Goal: Check status: Check status

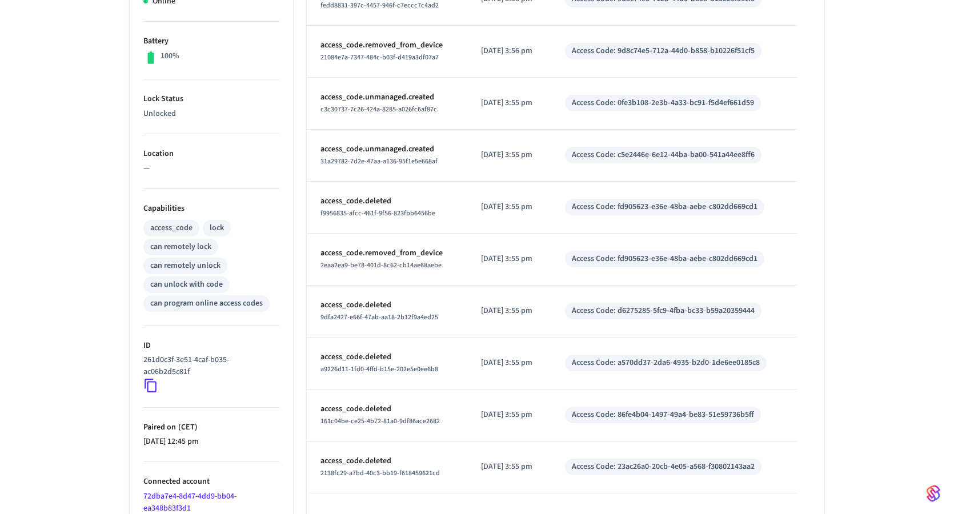
scroll to position [333, 0]
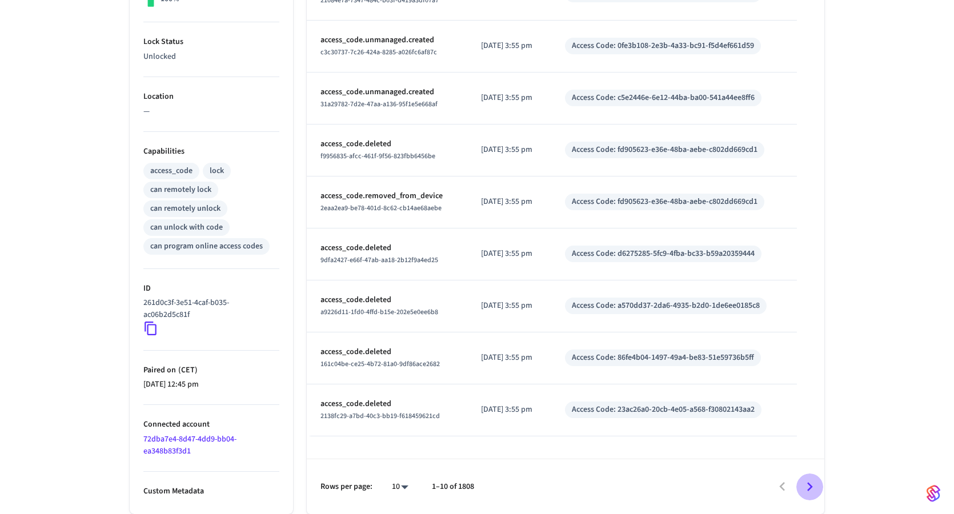
click at [815, 490] on icon "Go to next page" at bounding box center [810, 487] width 18 height 18
click at [811, 483] on icon "Go to next page" at bounding box center [810, 487] width 18 height 18
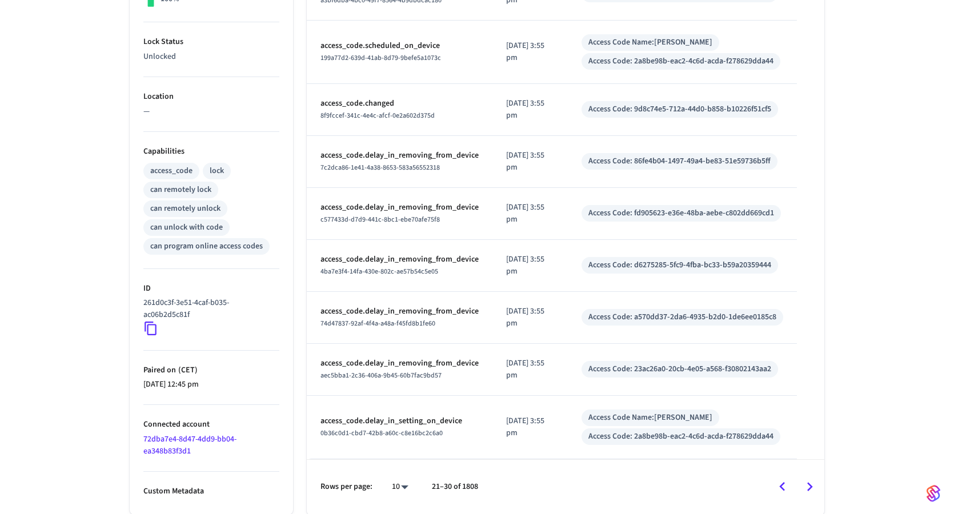
click at [811, 483] on icon "Go to next page" at bounding box center [810, 487] width 18 height 18
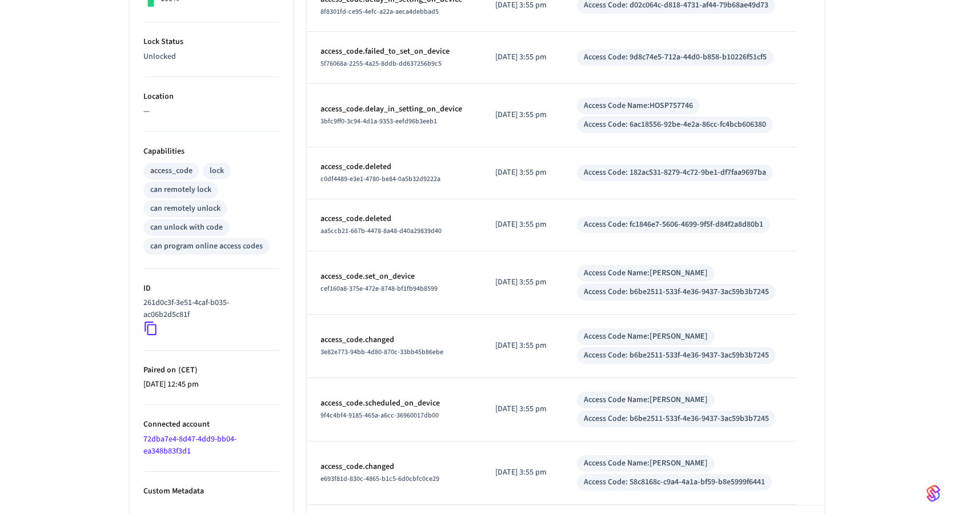
click at [811, 483] on table "Type Time Details access_code.failed_to_set_on_device 11ed9aac-240a-4da9-927b-0…" at bounding box center [566, 187] width 518 height 634
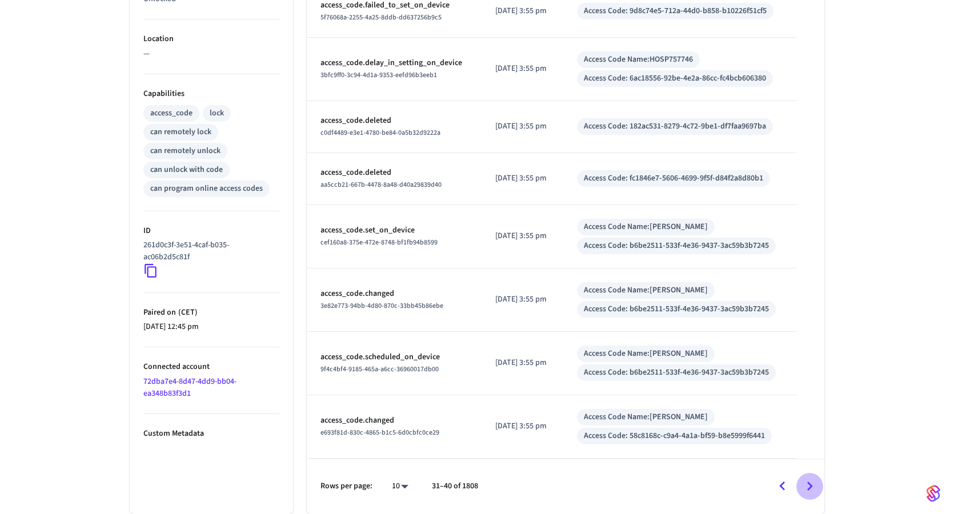
click at [806, 484] on icon "Go to next page" at bounding box center [810, 487] width 18 height 18
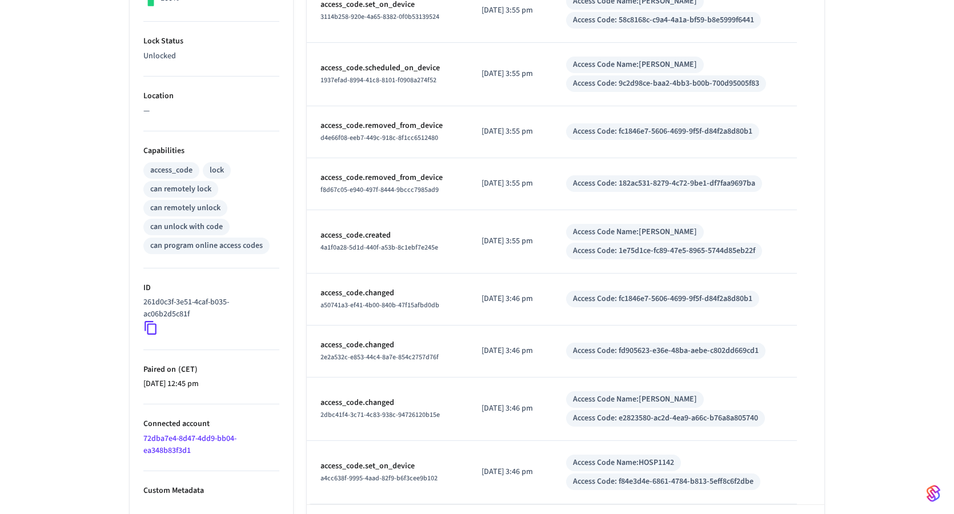
scroll to position [379, 0]
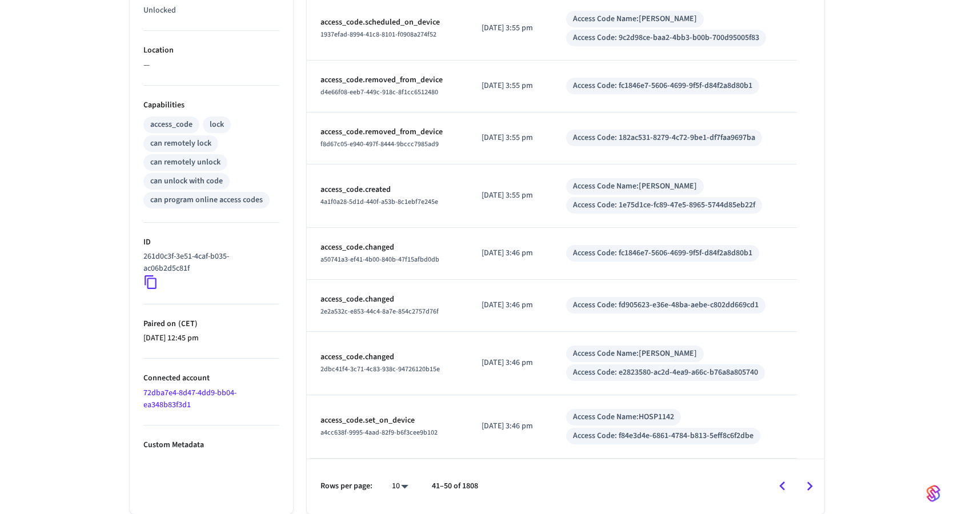
click at [806, 485] on icon "Go to next page" at bounding box center [810, 487] width 18 height 18
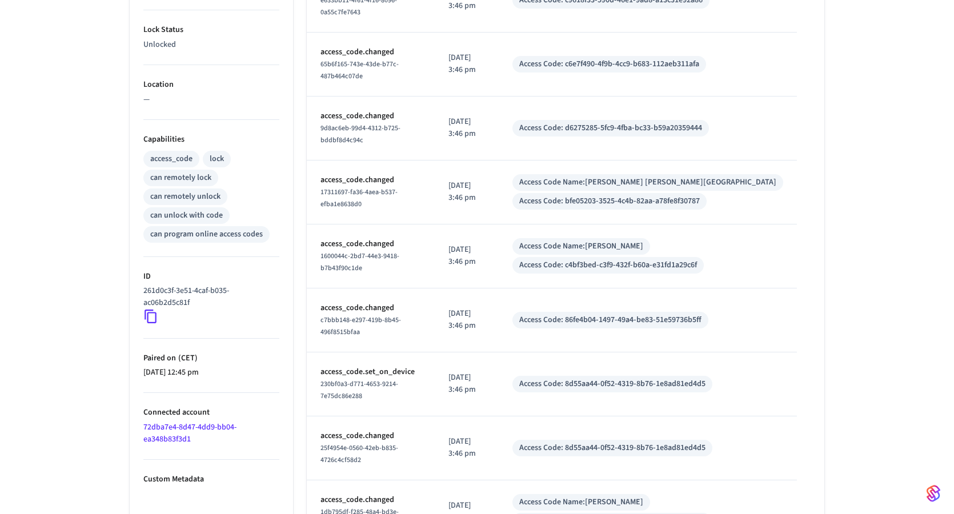
scroll to position [357, 0]
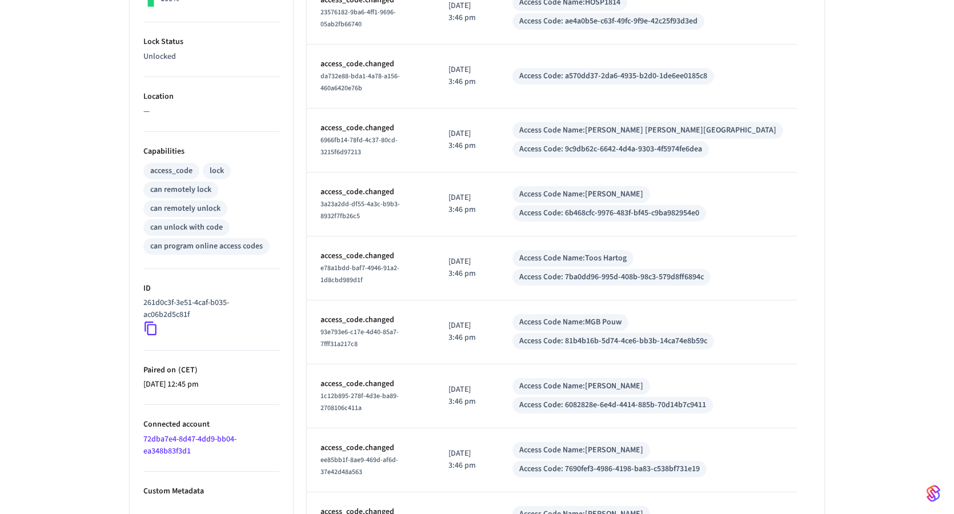
scroll to position [391, 0]
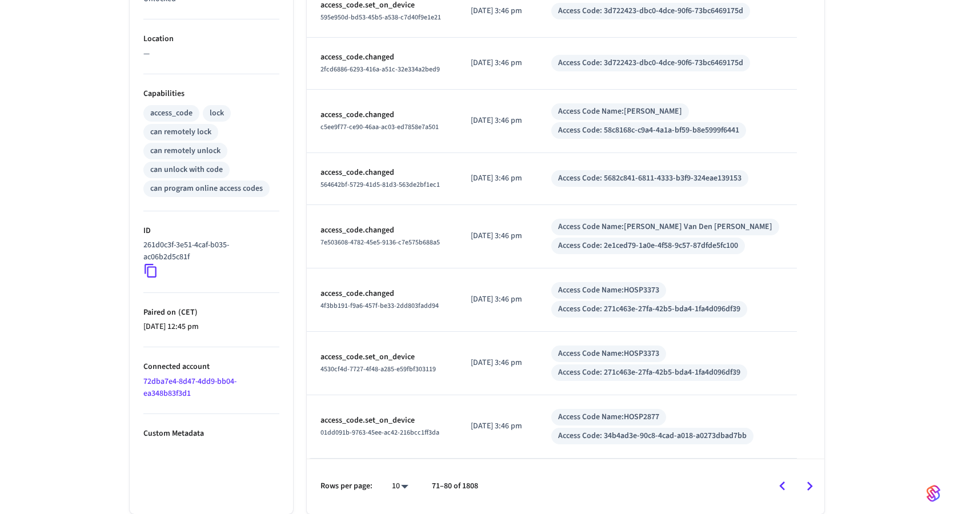
click at [810, 489] on icon "Go to next page" at bounding box center [810, 487] width 18 height 18
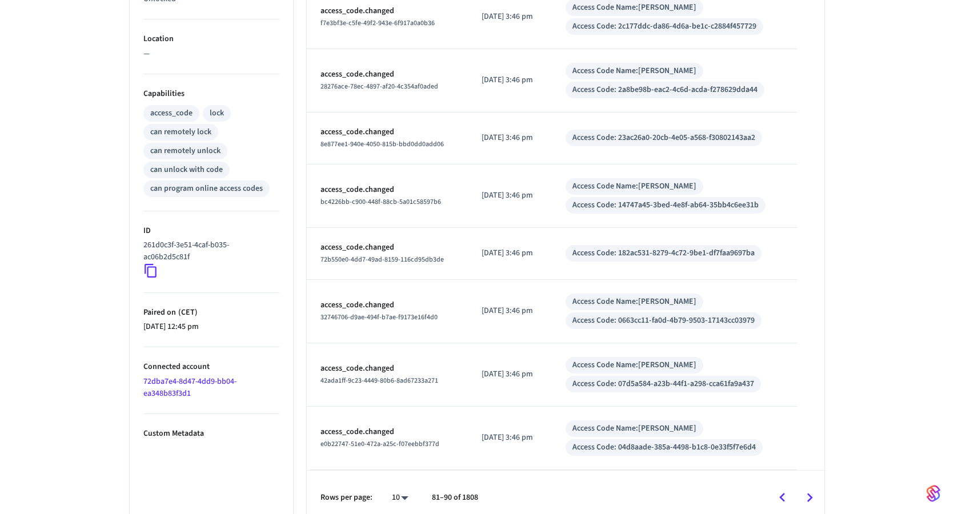
click at [810, 501] on icon "Go to next page" at bounding box center [810, 498] width 18 height 18
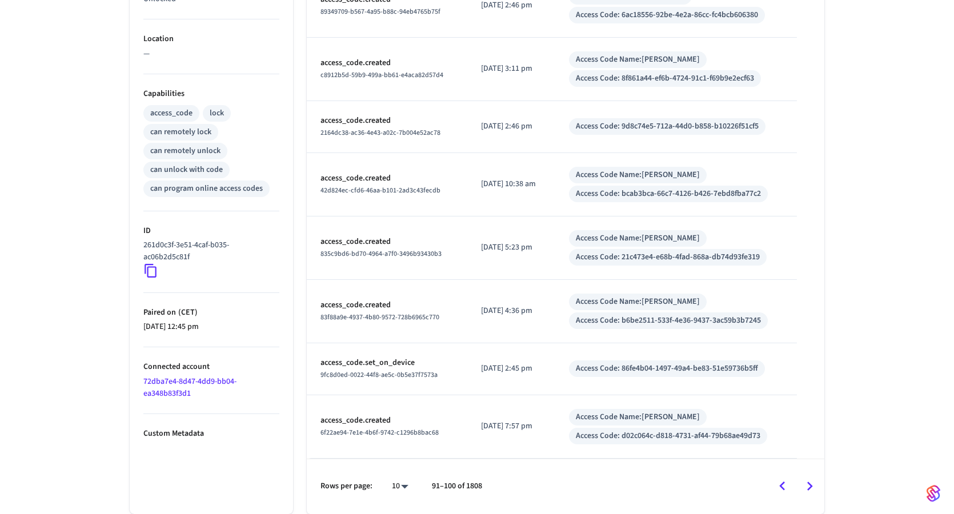
click at [814, 491] on icon "Go to next page" at bounding box center [810, 487] width 18 height 18
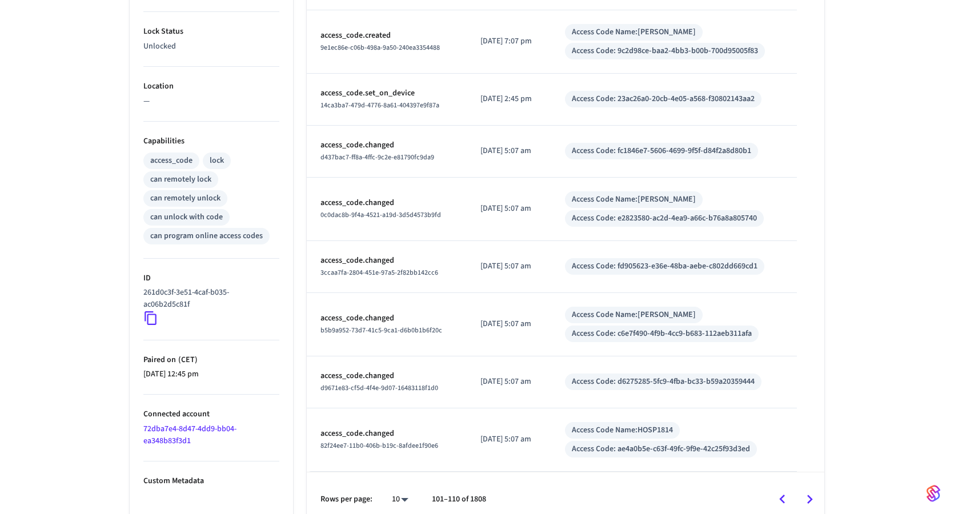
scroll to position [357, 0]
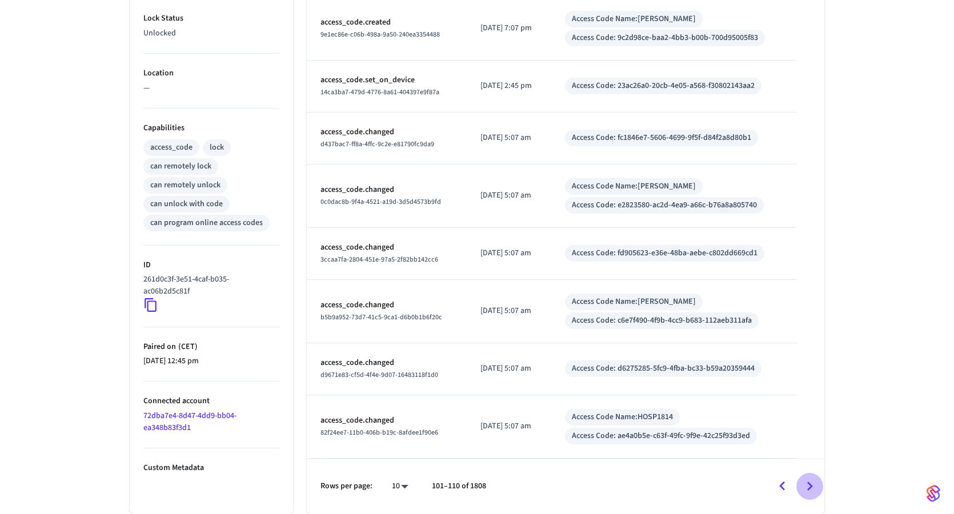
click at [812, 492] on icon "Go to next page" at bounding box center [810, 487] width 18 height 18
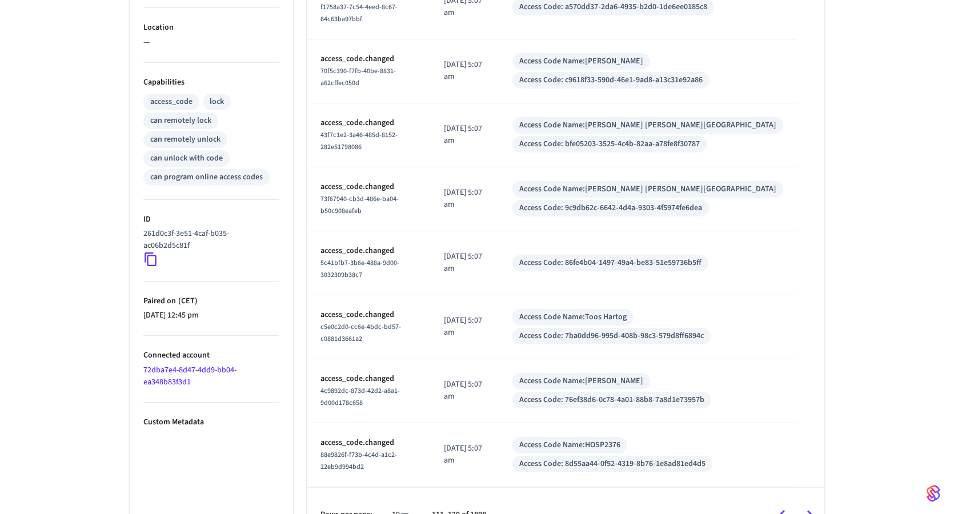
click at [817, 506] on icon "Go to next page" at bounding box center [810, 515] width 18 height 18
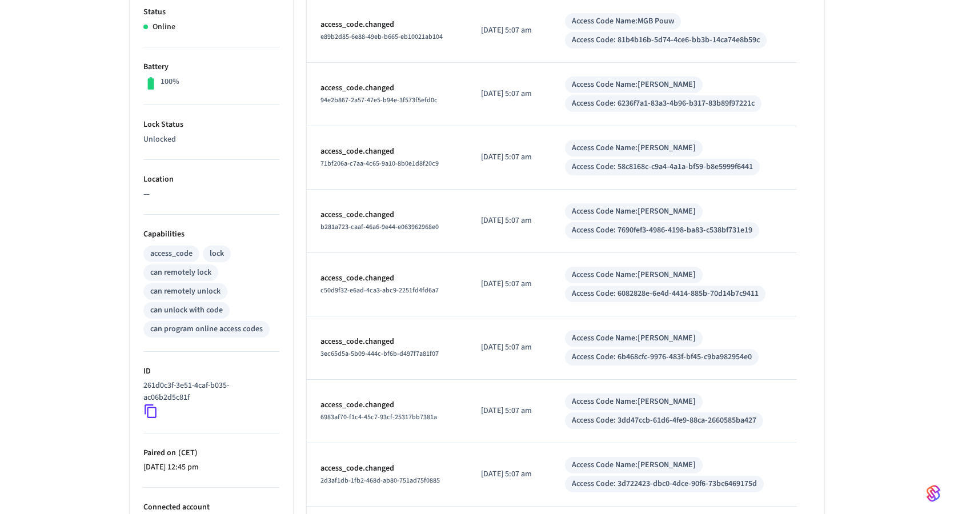
scroll to position [425, 0]
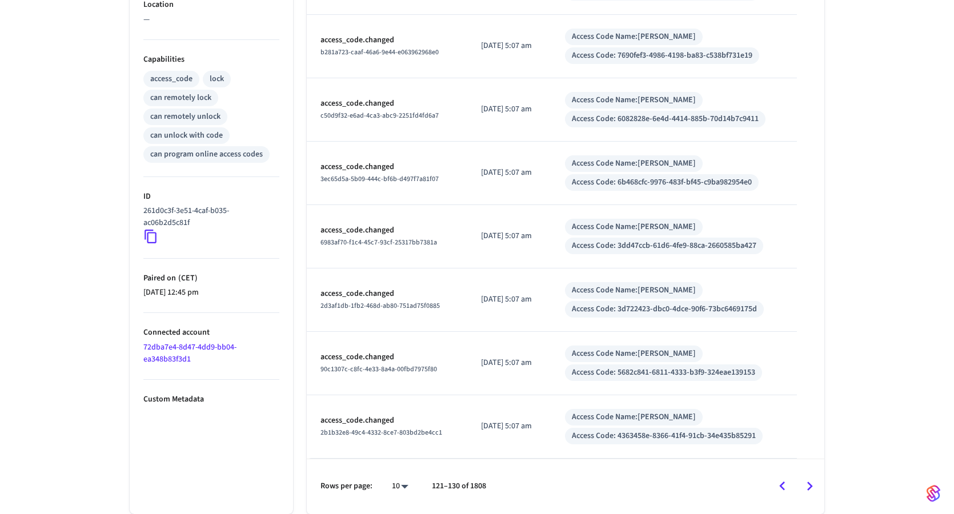
click at [808, 488] on icon "Go to next page" at bounding box center [810, 487] width 18 height 18
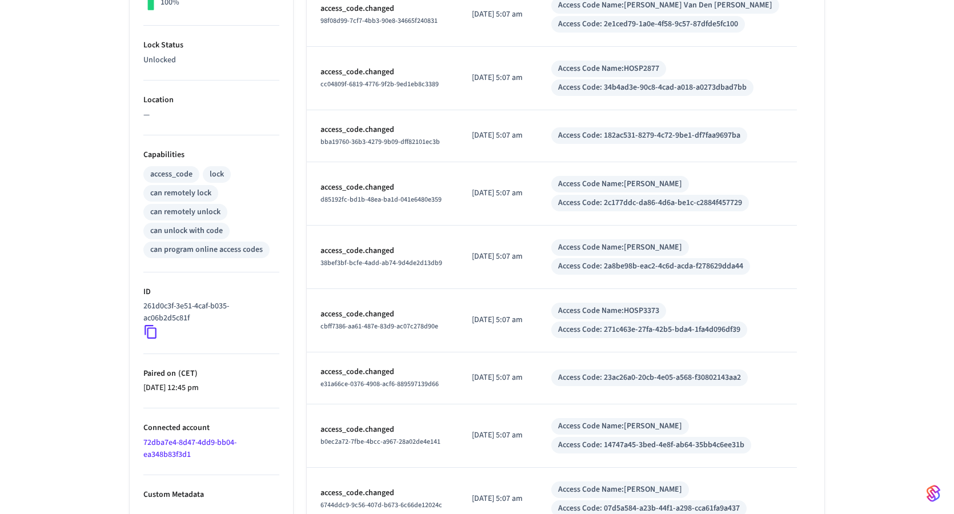
scroll to position [402, 0]
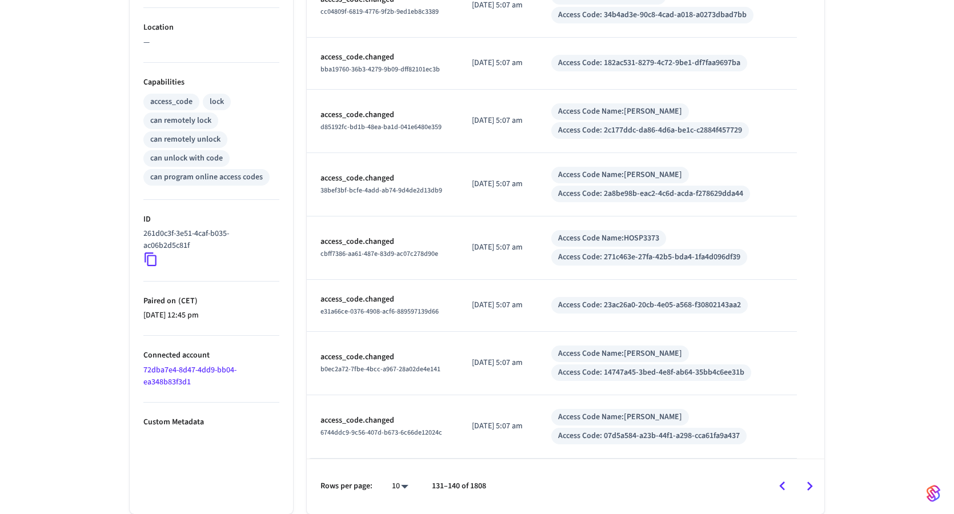
click at [795, 488] on button "Go to previous page" at bounding box center [782, 486] width 27 height 27
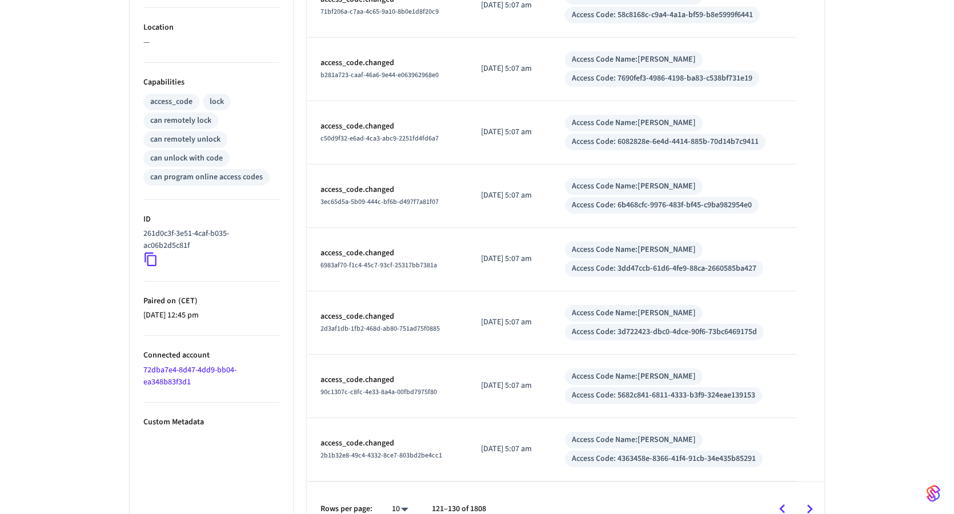
click at [815, 507] on icon "Go to next page" at bounding box center [810, 510] width 18 height 18
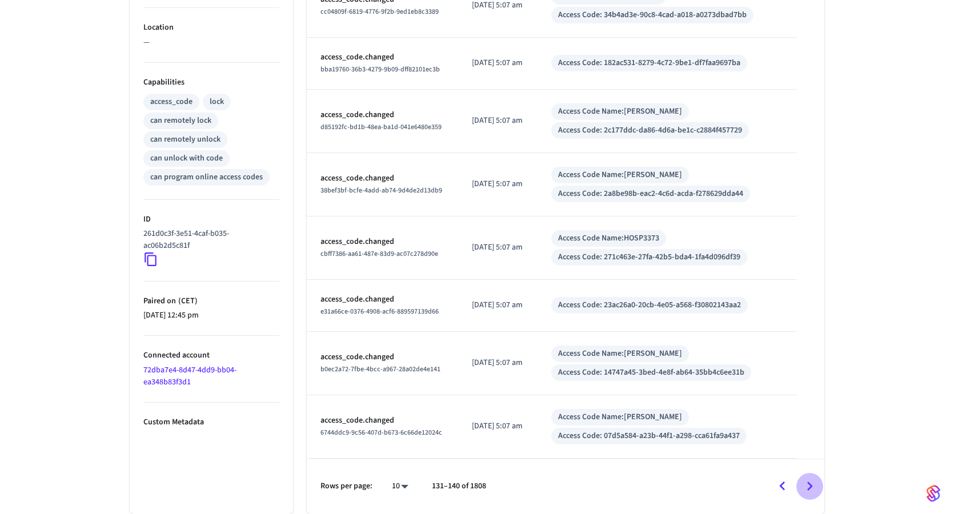
click at [812, 486] on icon "Go to next page" at bounding box center [810, 486] width 6 height 9
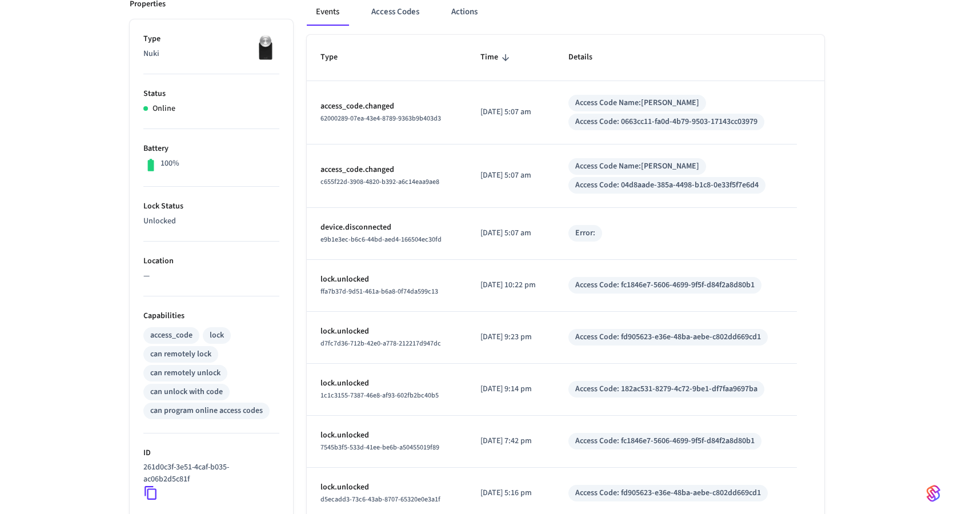
scroll to position [156, 0]
